Goal: Task Accomplishment & Management: Manage account settings

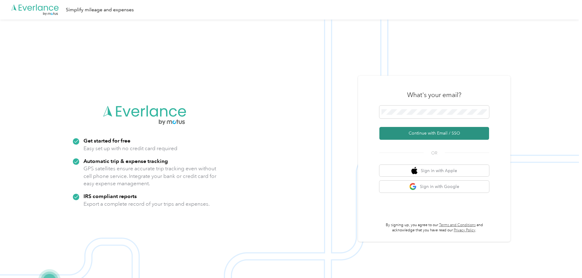
click at [440, 132] on button "Continue with Email / SSO" at bounding box center [434, 133] width 110 height 13
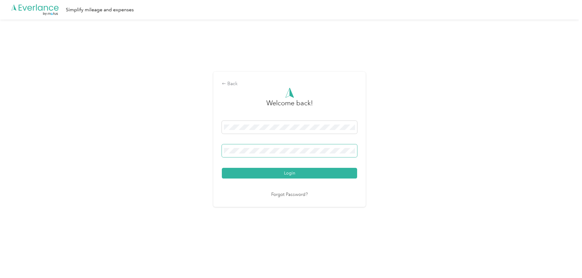
click at [222, 168] on button "Login" at bounding box center [289, 173] width 135 height 11
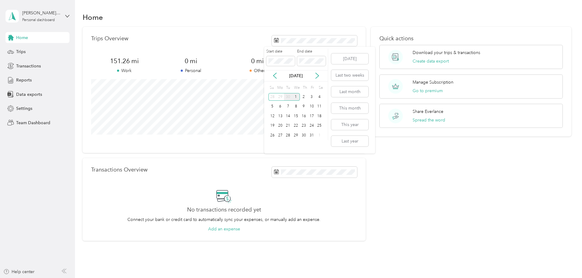
click at [290, 96] on div "30" at bounding box center [288, 97] width 8 height 8
click at [280, 97] on div "1" at bounding box center [280, 97] width 8 height 8
click at [290, 134] on div "30" at bounding box center [288, 135] width 8 height 8
click at [25, 80] on span "Reports" at bounding box center [24, 80] width 16 height 6
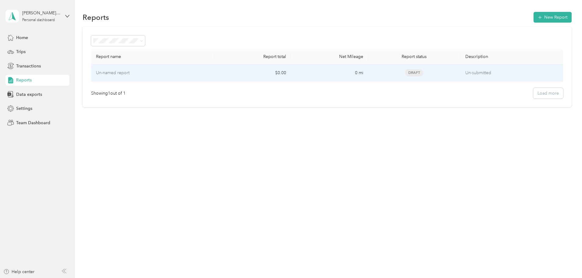
click at [130, 71] on p "Un-named report" at bounding box center [113, 72] width 34 height 7
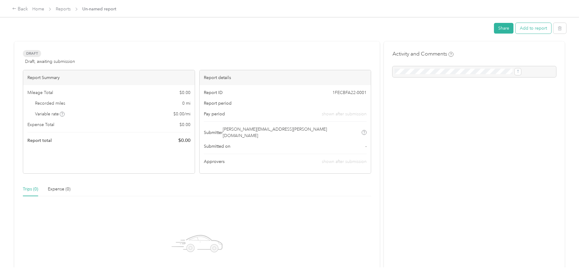
click at [516, 25] on button "Add to report" at bounding box center [534, 28] width 36 height 11
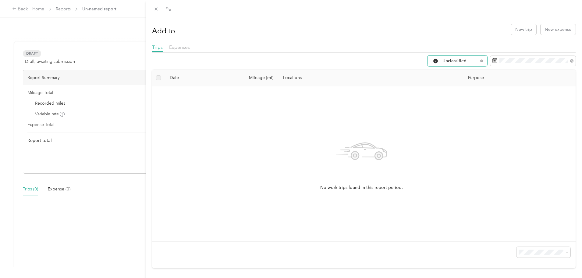
click at [460, 65] on div "Unclassified" at bounding box center [458, 60] width 60 height 11
click at [451, 91] on span "Work" at bounding box center [458, 93] width 41 height 6
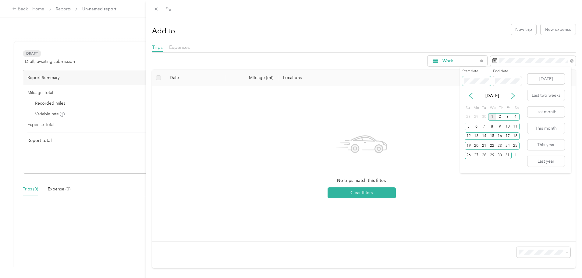
click at [451, 277] on div "Drag to resize Click to close Add to New trip New expense Trips Expenses Work D…" at bounding box center [289, 278] width 579 height 0
click at [477, 116] on div "1" at bounding box center [476, 117] width 8 height 8
click at [486, 156] on div "30" at bounding box center [484, 155] width 8 height 8
click at [484, 157] on div "30" at bounding box center [484, 155] width 8 height 8
click at [475, 116] on div "1" at bounding box center [476, 117] width 8 height 8
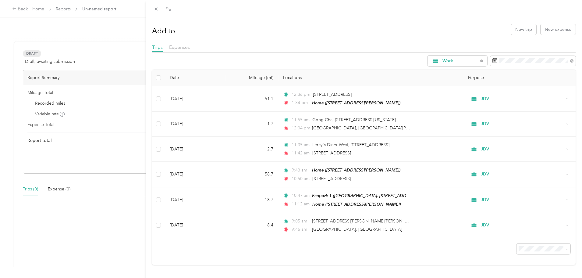
click at [355, 46] on div "Trips Expenses" at bounding box center [364, 48] width 424 height 9
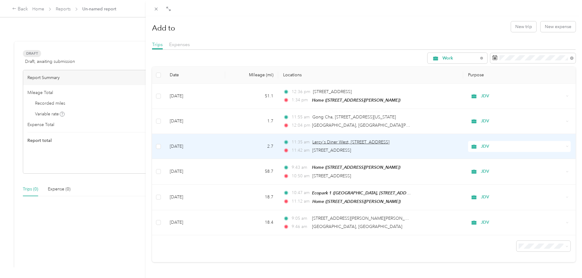
scroll to position [6, 0]
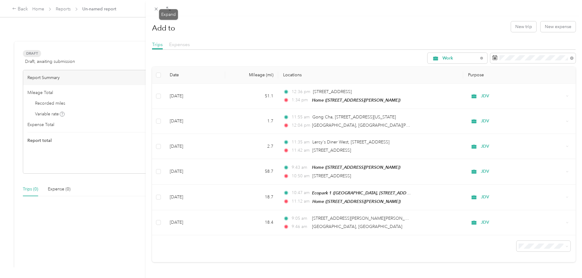
click at [179, 41] on span "Expenses" at bounding box center [179, 44] width 21 height 6
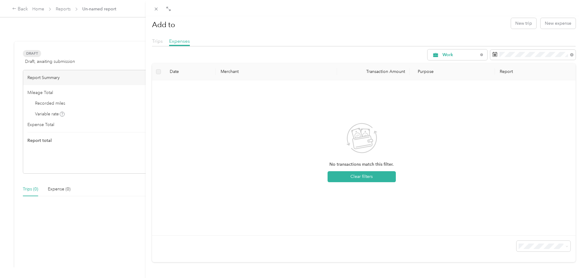
click at [158, 40] on span "Trips" at bounding box center [157, 41] width 11 height 6
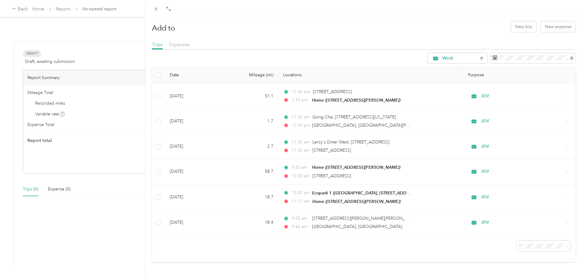
click at [338, 248] on div "Date Mileage (mi) Locations Purpose [DATE] 51.1 12:36 pm [STREET_ADDRESS] 1:34 …" at bounding box center [364, 164] width 424 height 195
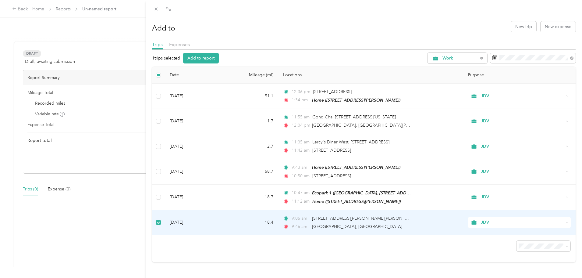
click at [494, 219] on span "JDV" at bounding box center [522, 222] width 83 height 7
click at [493, 205] on span "Commute" at bounding box center [521, 206] width 82 height 6
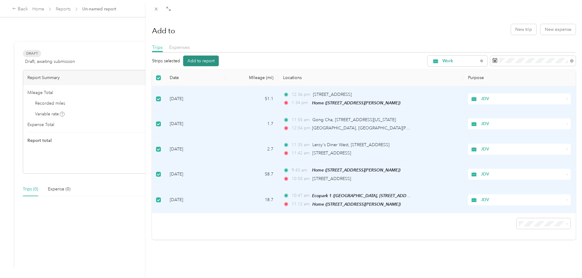
click at [199, 62] on button "Add to report" at bounding box center [201, 60] width 36 height 11
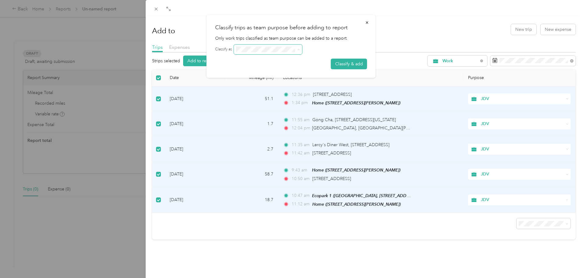
click at [300, 47] on span at bounding box center [299, 49] width 3 height 5
click at [353, 61] on button "Classify & add" at bounding box center [349, 64] width 36 height 11
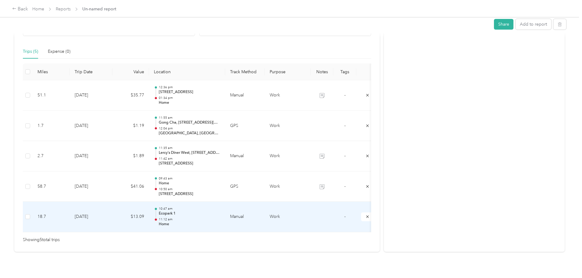
scroll to position [146, 0]
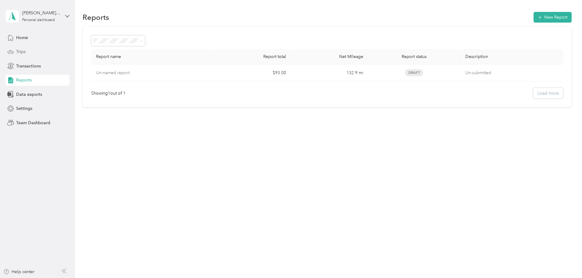
click at [20, 49] on span "Trips" at bounding box center [20, 51] width 9 height 6
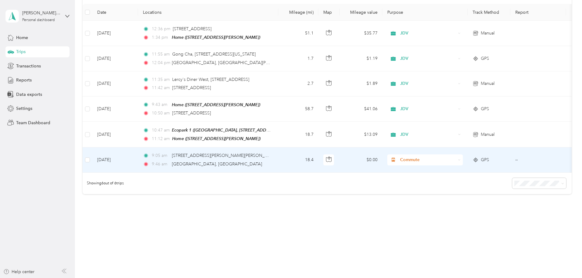
scroll to position [86, 0]
click at [456, 156] on span "Commute" at bounding box center [428, 159] width 56 height 7
click at [449, 187] on span "JDV" at bounding box center [471, 184] width 56 height 6
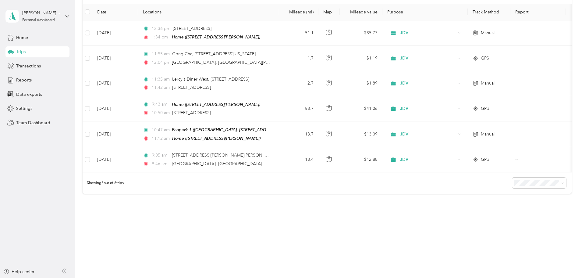
drag, startPoint x: 219, startPoint y: 159, endPoint x: 301, endPoint y: 180, distance: 84.9
click at [299, 185] on div "Showing 6 out of 6 trips" at bounding box center [327, 182] width 489 height 21
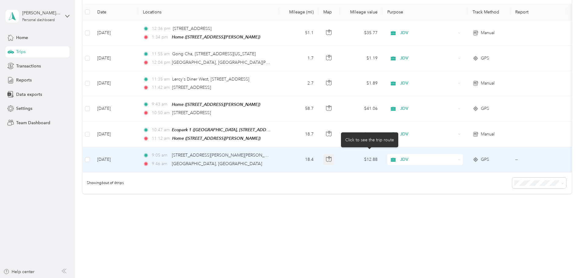
click at [330, 156] on icon "button" at bounding box center [329, 157] width 2 height 3
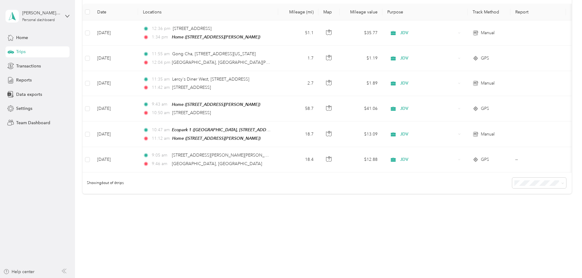
click at [364, 188] on div "Showing 6 out of 6 trips" at bounding box center [327, 182] width 489 height 21
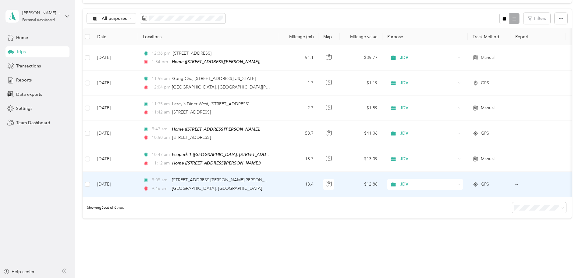
scroll to position [0, 0]
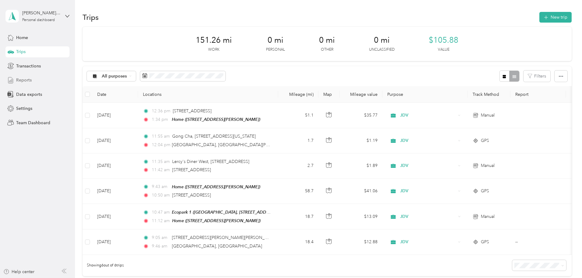
click at [31, 83] on span "Reports" at bounding box center [24, 80] width 16 height 6
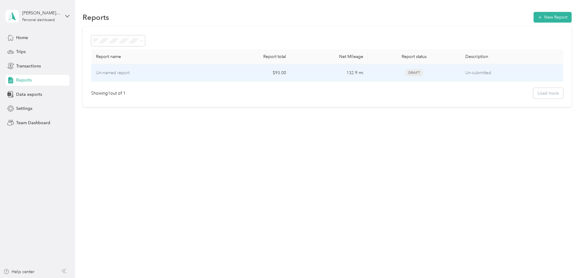
click at [130, 74] on p "Un-named report" at bounding box center [113, 72] width 34 height 7
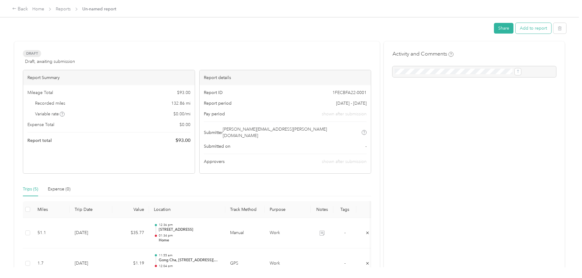
click at [516, 30] on button "Add to report" at bounding box center [534, 28] width 36 height 11
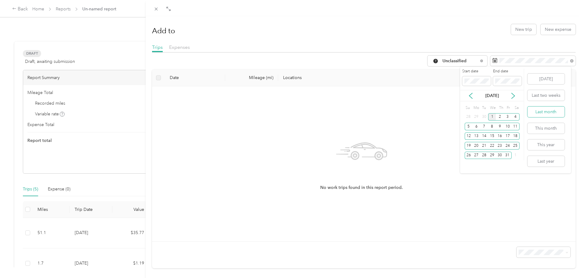
click at [550, 112] on button "Last month" at bounding box center [546, 111] width 37 height 11
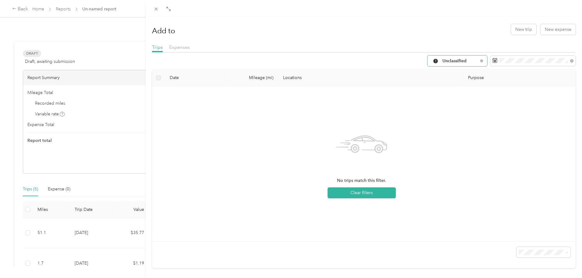
click at [452, 59] on span "Unclassified" at bounding box center [461, 61] width 36 height 4
click at [446, 111] on li "JDV" at bounding box center [453, 113] width 60 height 11
click at [375, 196] on button "Clear filters" at bounding box center [362, 192] width 68 height 11
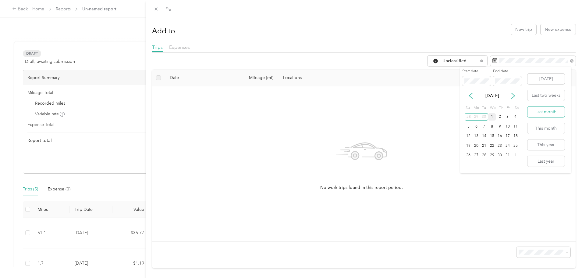
click at [544, 114] on button "Last month" at bounding box center [546, 111] width 37 height 11
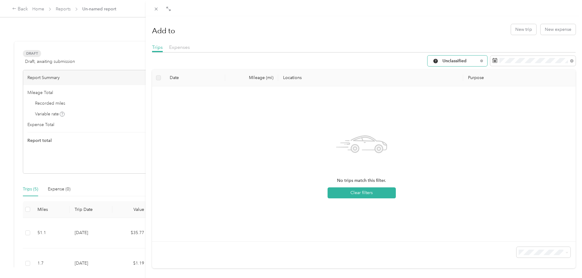
click at [472, 61] on span "Unclassified" at bounding box center [461, 61] width 36 height 4
click at [444, 112] on span "JDV" at bounding box center [458, 115] width 41 height 6
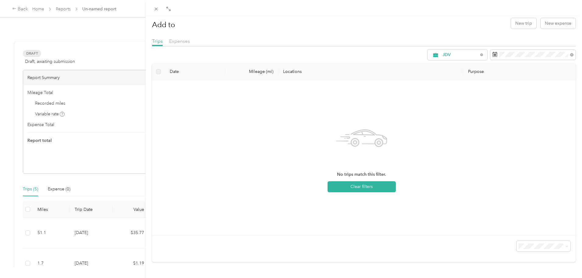
scroll to position [11, 0]
click at [76, 201] on div "Add to New trip New expense Trips Expenses JDV Date Mileage (mi) Locations Purp…" at bounding box center [291, 139] width 582 height 278
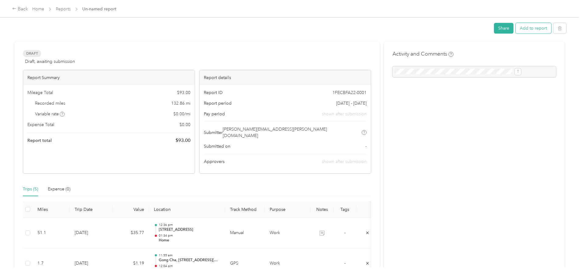
click at [516, 28] on button "Add to report" at bounding box center [534, 28] width 36 height 11
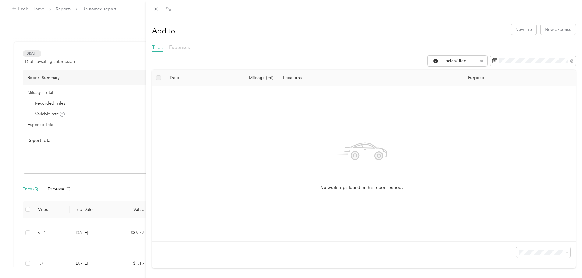
click at [184, 45] on span "Expenses" at bounding box center [179, 47] width 21 height 6
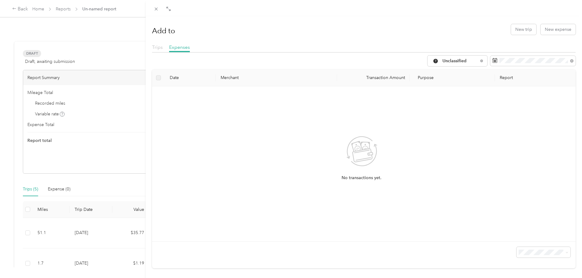
click at [155, 49] on span "Trips" at bounding box center [157, 47] width 11 height 6
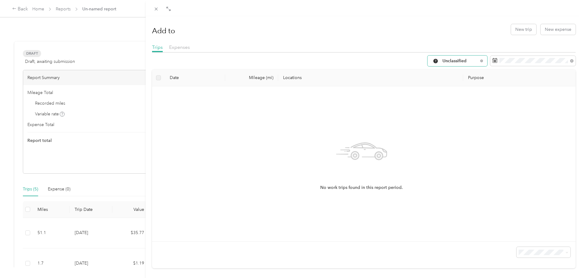
click at [465, 61] on span "Unclassified" at bounding box center [461, 61] width 36 height 4
click at [443, 114] on span "JDV" at bounding box center [458, 115] width 41 height 6
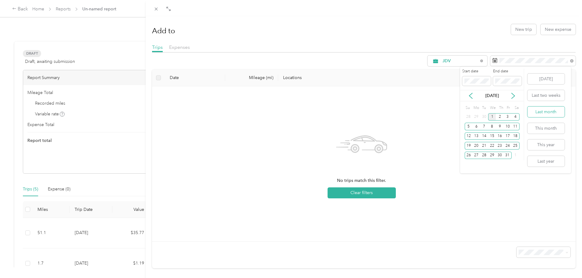
click at [538, 113] on button "Last month" at bounding box center [546, 111] width 37 height 11
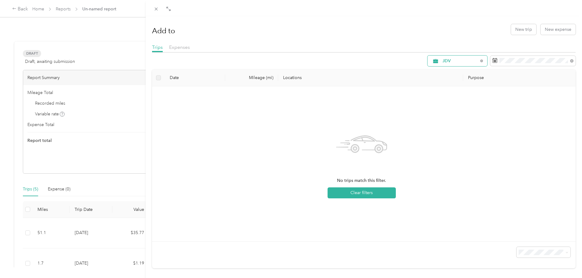
click at [462, 62] on span "JDV" at bounding box center [461, 61] width 36 height 4
click at [445, 145] on span "Medical" at bounding box center [458, 147] width 41 height 6
click at [448, 64] on div "Medical" at bounding box center [458, 60] width 60 height 11
click at [444, 82] on span "Unclassified" at bounding box center [458, 80] width 41 height 6
click at [445, 60] on span "Unclassified" at bounding box center [461, 61] width 36 height 4
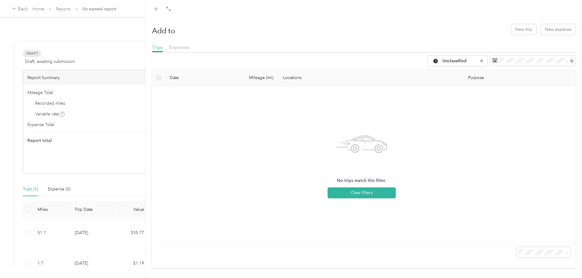
click at [444, 69] on span "All Purposes" at bounding box center [458, 72] width 41 height 6
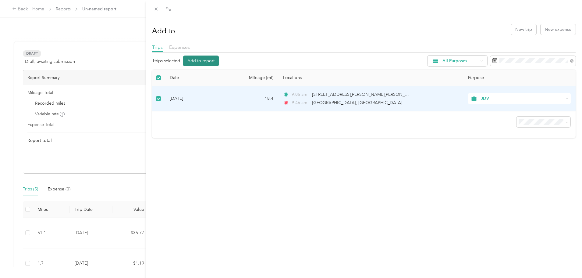
click at [206, 61] on button "Add to report" at bounding box center [201, 60] width 36 height 11
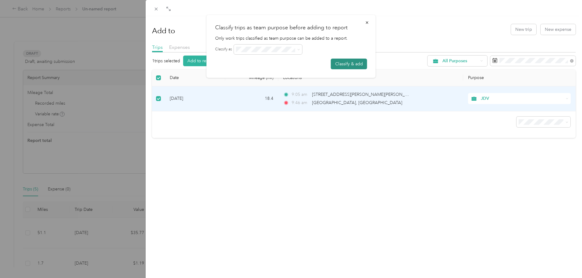
click at [342, 63] on button "Classify & add" at bounding box center [349, 64] width 36 height 11
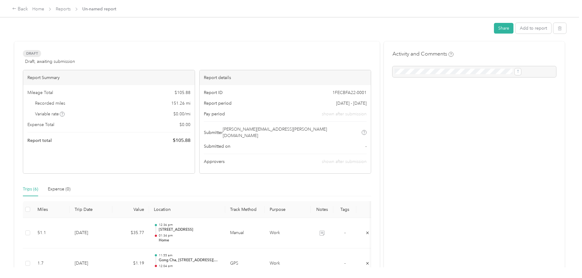
click at [75, 62] on span "Draft, awaiting submission" at bounding box center [50, 61] width 50 height 6
click at [424, 70] on div at bounding box center [475, 71] width 164 height 11
click at [323, 67] on div "Draft Draft, awaiting submission View activity & comments Report Summary Mileag…" at bounding box center [197, 111] width 348 height 123
click at [444, 27] on div "Share Add to report" at bounding box center [290, 29] width 554 height 13
click at [494, 27] on button "Share" at bounding box center [504, 28] width 20 height 11
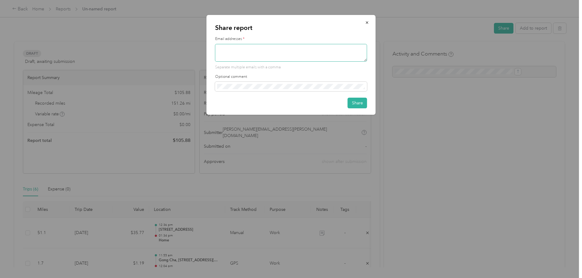
click at [226, 55] on textarea at bounding box center [291, 53] width 152 height 18
type textarea "[PERSON_NAME][EMAIL_ADDRESS][PERSON_NAME][DOMAIN_NAME]"
click at [358, 102] on button "Share" at bounding box center [358, 103] width 20 height 11
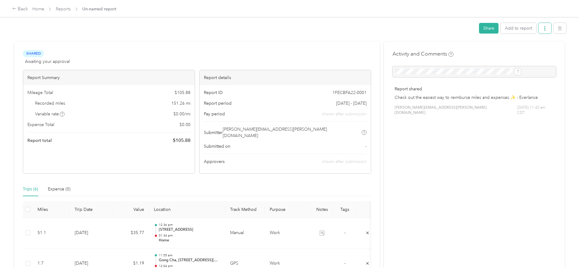
click at [539, 28] on button "button" at bounding box center [545, 28] width 13 height 11
click at [116, 10] on span "Un-named report" at bounding box center [99, 9] width 34 height 6
click at [71, 9] on link "Reports" at bounding box center [63, 8] width 15 height 5
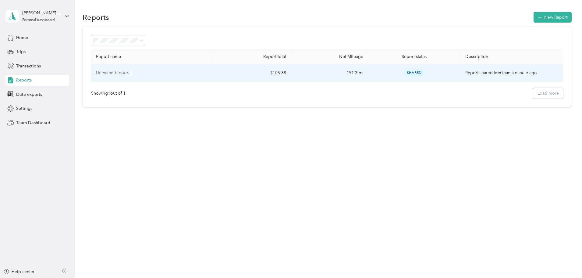
click at [130, 76] on p "Un-named report" at bounding box center [113, 72] width 34 height 7
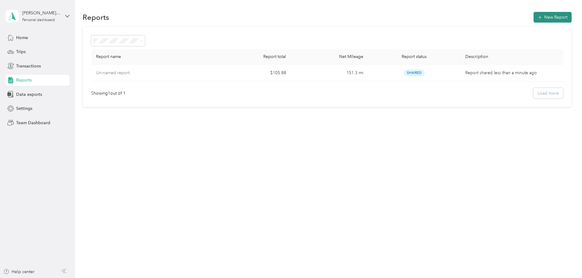
click at [534, 16] on button "New Report" at bounding box center [553, 17] width 38 height 11
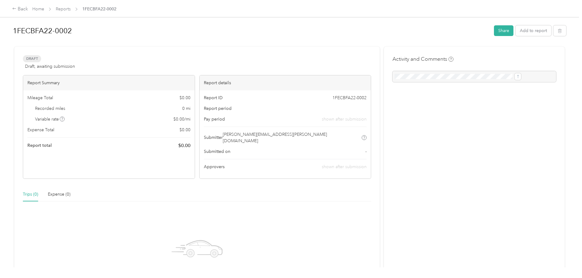
click at [393, 72] on div at bounding box center [475, 76] width 164 height 11
click at [393, 77] on div at bounding box center [475, 76] width 164 height 11
drag, startPoint x: 416, startPoint y: 75, endPoint x: 351, endPoint y: 76, distance: 65.2
click at [408, 73] on div at bounding box center [475, 76] width 164 height 11
click at [117, 97] on div "Mileage Total $ 0.00" at bounding box center [108, 97] width 163 height 6
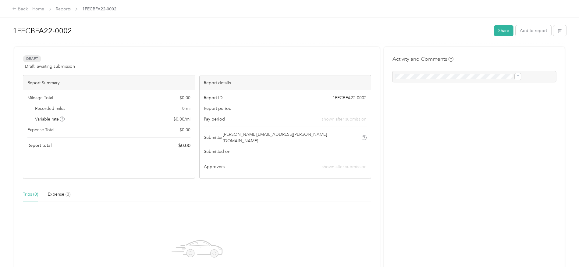
click at [121, 142] on div "Mileage Total $ 0.00 Recorded miles 0 mi Variable rate $ 0.00 / mi Expense Tota…" at bounding box center [109, 121] width 172 height 63
drag, startPoint x: 128, startPoint y: 165, endPoint x: 133, endPoint y: 166, distance: 5.6
click at [131, 166] on div "Report Summary Mileage Total $ 0.00 Recorded miles 0 mi Variable rate $ 0.00 / …" at bounding box center [109, 127] width 172 height 104
click at [71, 7] on link "Reports" at bounding box center [63, 8] width 15 height 5
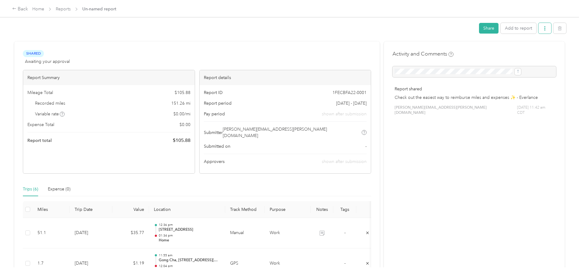
click at [539, 27] on button "button" at bounding box center [545, 28] width 13 height 11
click at [483, 48] on span "Download" at bounding box center [478, 51] width 20 height 6
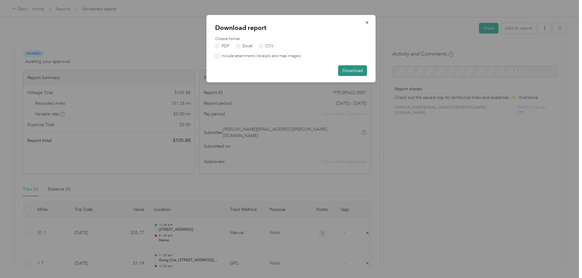
click at [356, 69] on button "Download" at bounding box center [352, 70] width 29 height 11
